Goal: Information Seeking & Learning: Understand process/instructions

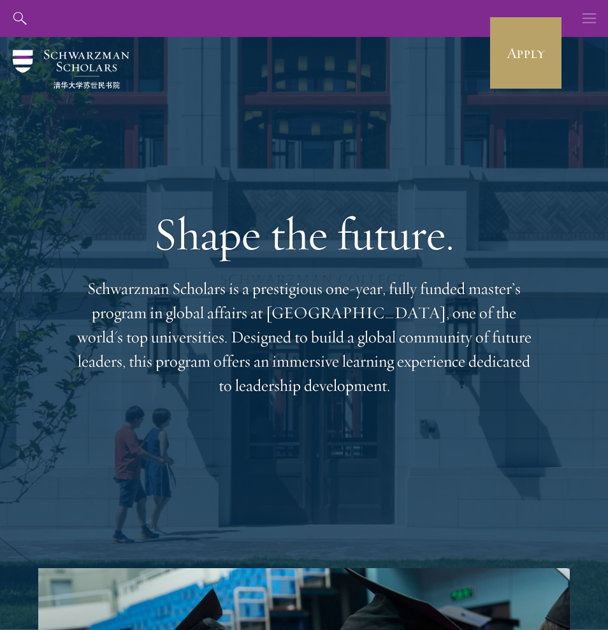
click at [602, 24] on button "button" at bounding box center [589, 18] width 37 height 37
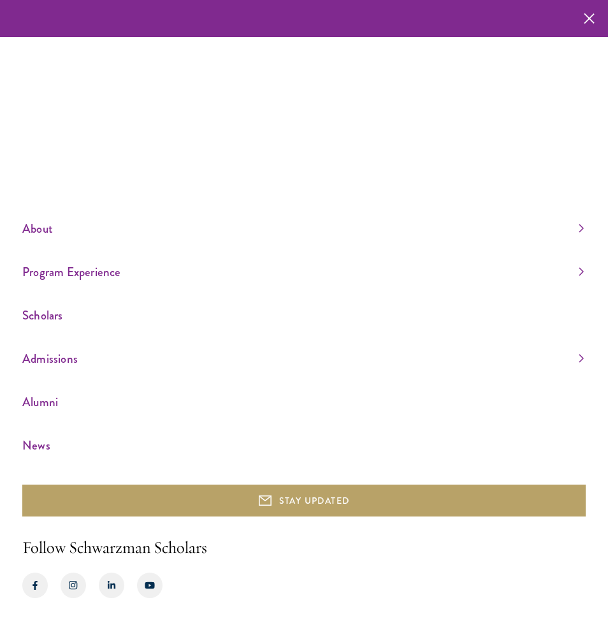
click at [398, 224] on link "About" at bounding box center [302, 228] width 561 height 21
click at [53, 197] on link "Leadership" at bounding box center [41, 198] width 38 height 13
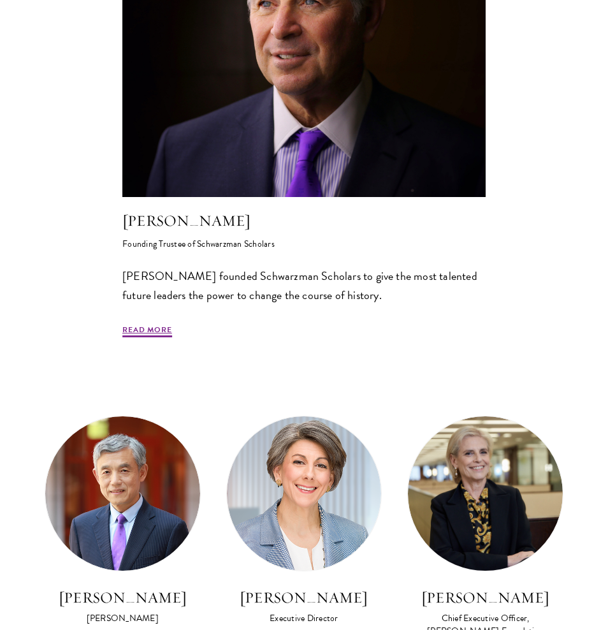
scroll to position [605, 0]
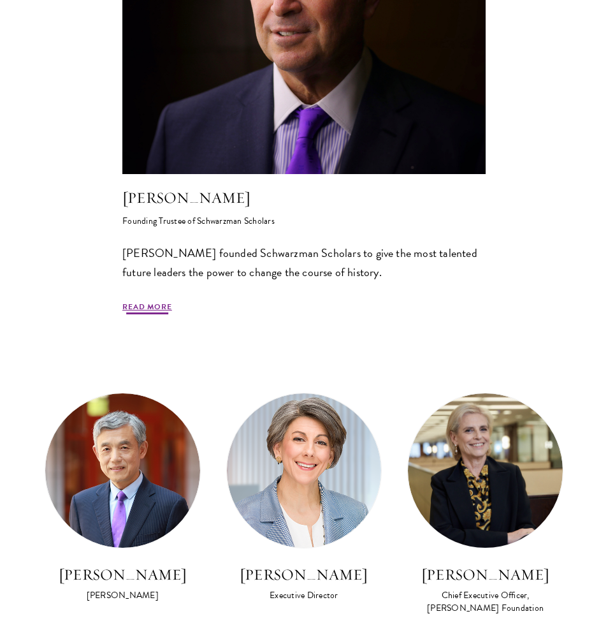
click at [159, 304] on link "Read More" at bounding box center [147, 308] width 50 height 15
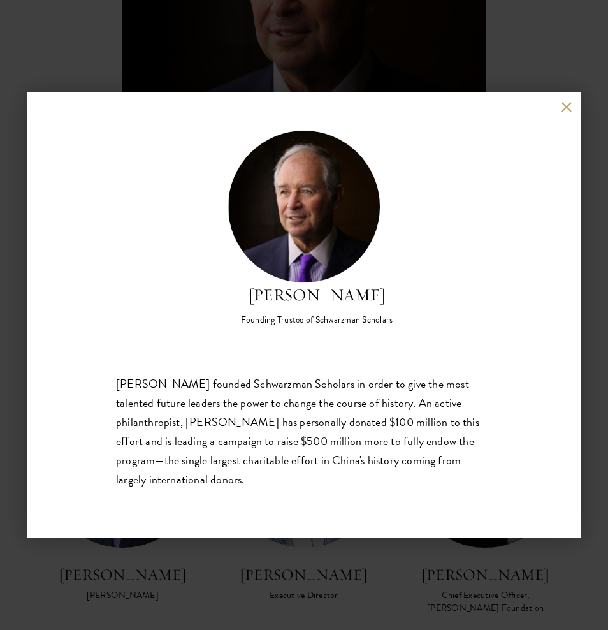
click at [244, 36] on div "[PERSON_NAME] Founding Trustee of Schwarzman Scholars [PERSON_NAME] founded Sch…" at bounding box center [304, 315] width 608 height 630
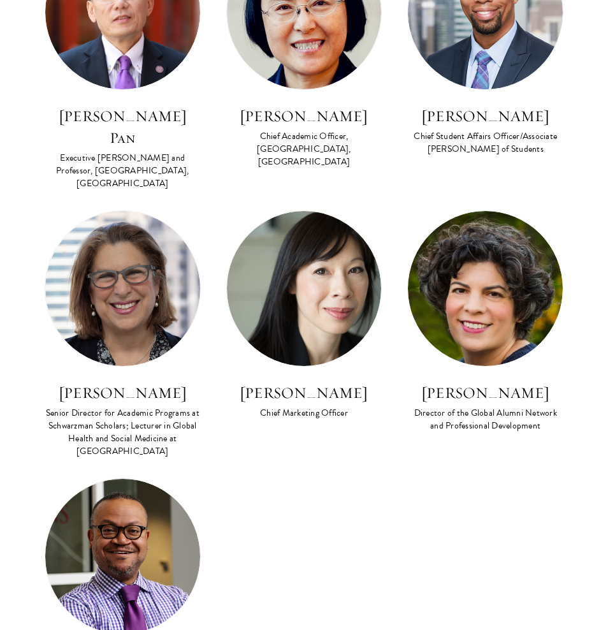
scroll to position [1394, 0]
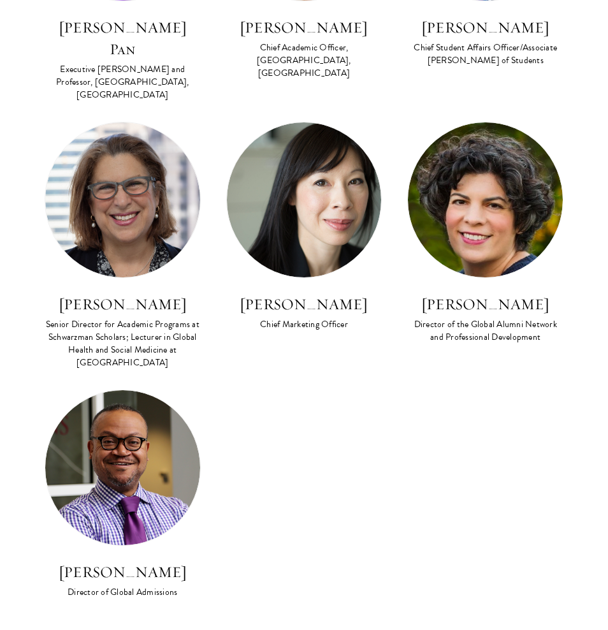
click at [136, 473] on img at bounding box center [122, 467] width 155 height 155
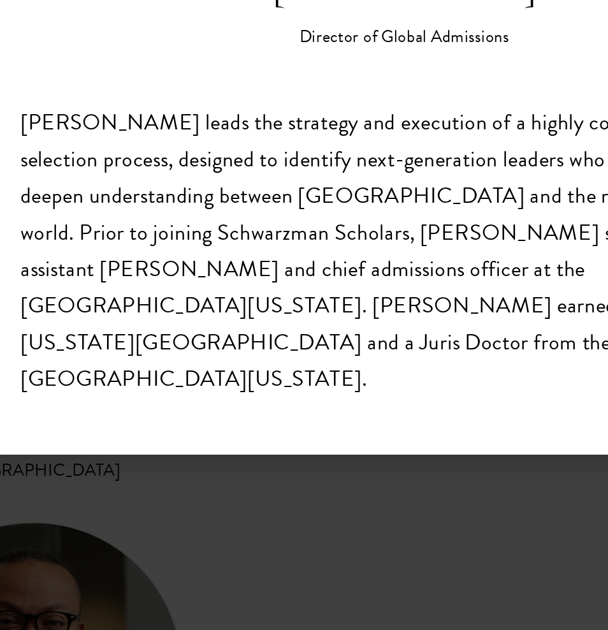
scroll to position [1392, 0]
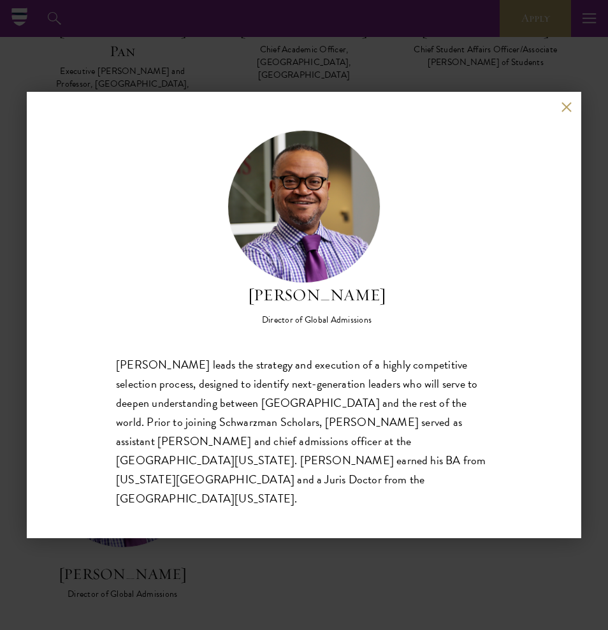
click at [296, 33] on div "[PERSON_NAME] Director of Global Admissions [PERSON_NAME] leads the strategy an…" at bounding box center [304, 315] width 608 height 630
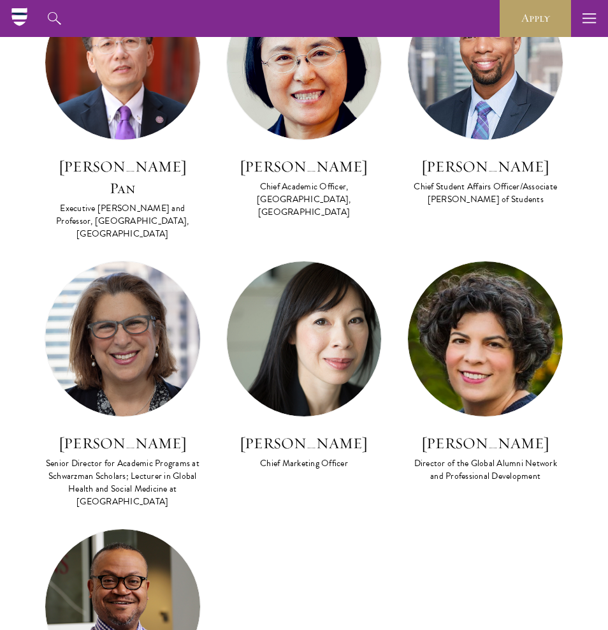
scroll to position [331, 0]
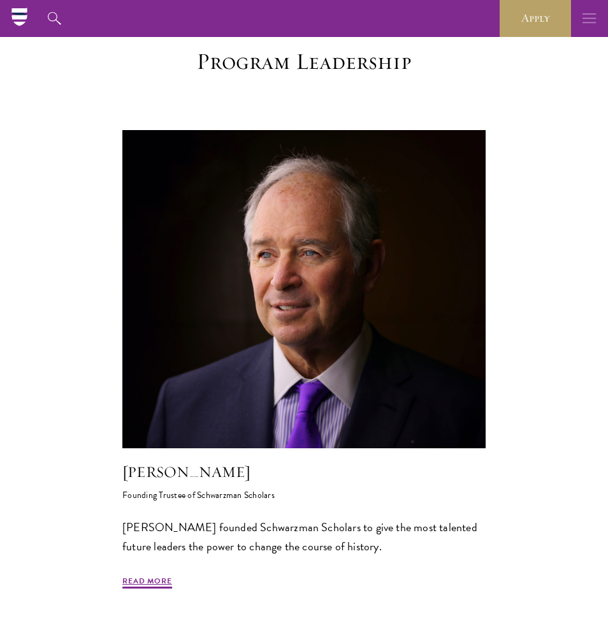
click at [583, 12] on icon "button" at bounding box center [589, 18] width 14 height 37
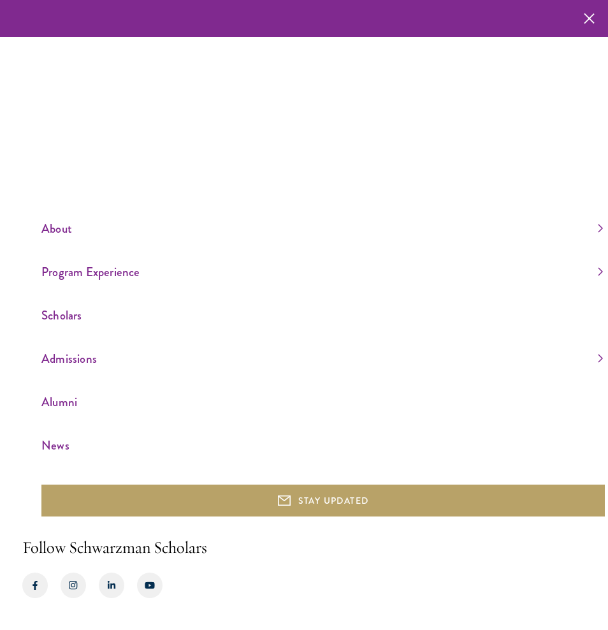
click at [82, 270] on link "Program Experience" at bounding box center [321, 271] width 561 height 21
click at [74, 357] on link "Admissions" at bounding box center [321, 358] width 561 height 21
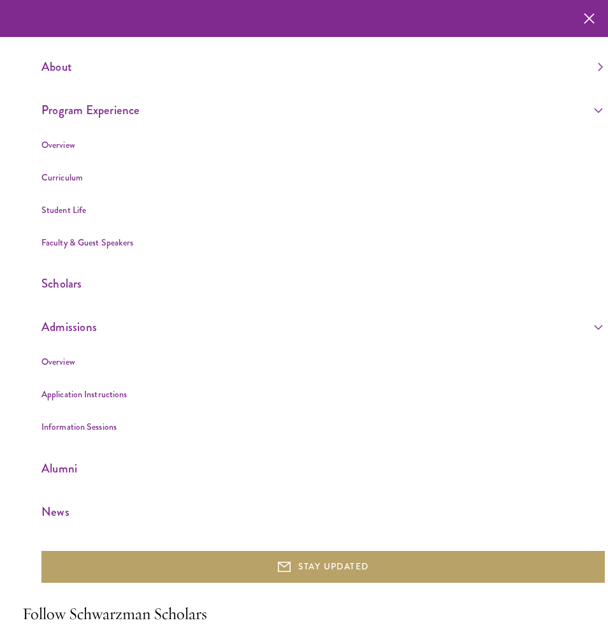
click at [90, 389] on link "Application Instructions" at bounding box center [83, 393] width 85 height 13
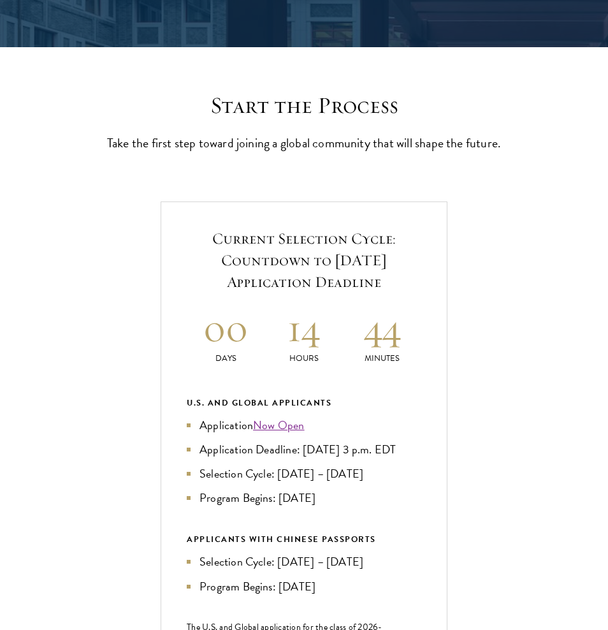
scroll to position [455, 0]
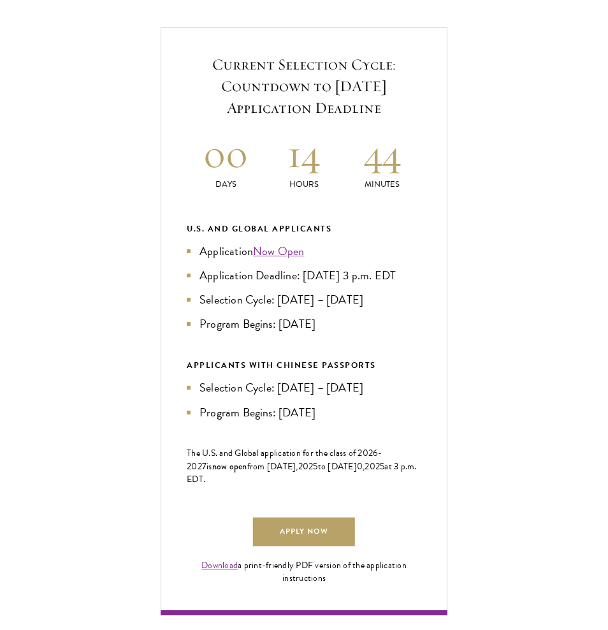
click at [270, 236] on div "U.S. and Global Applicants" at bounding box center [304, 229] width 235 height 14
